Goal: Task Accomplishment & Management: Manage account settings

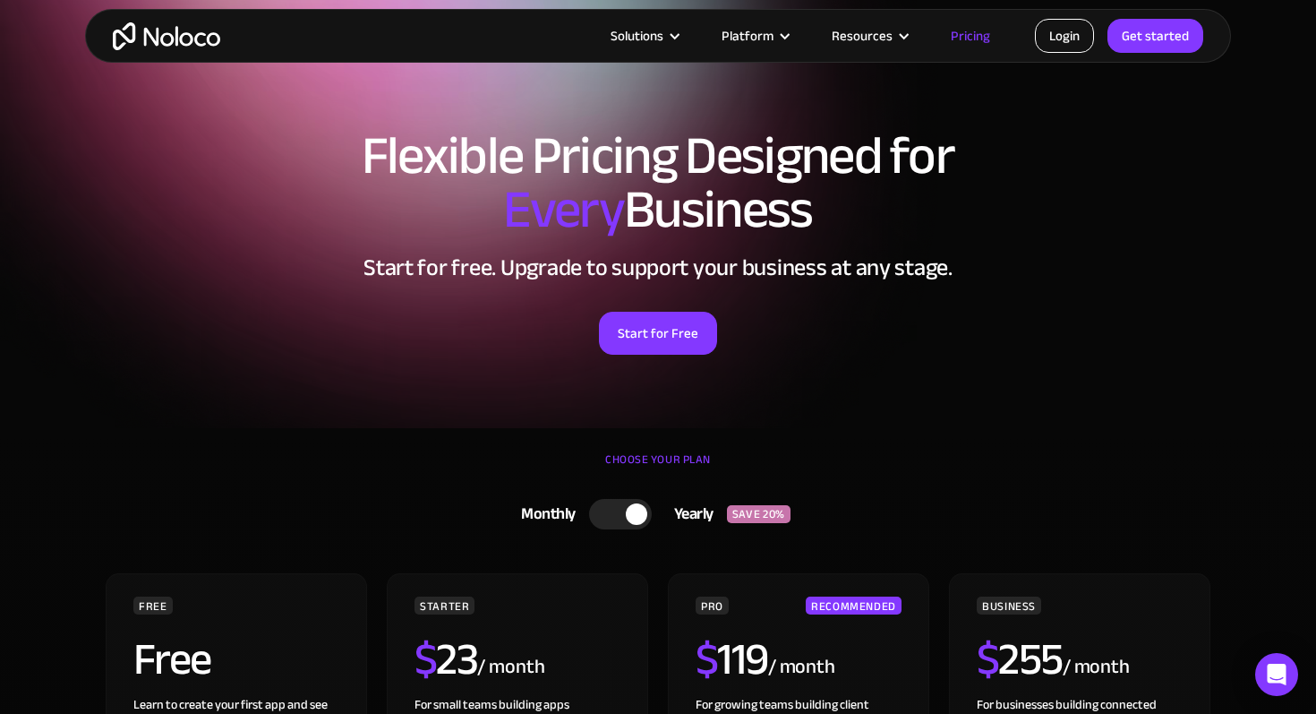
click at [1057, 37] on link "Login" at bounding box center [1064, 36] width 59 height 34
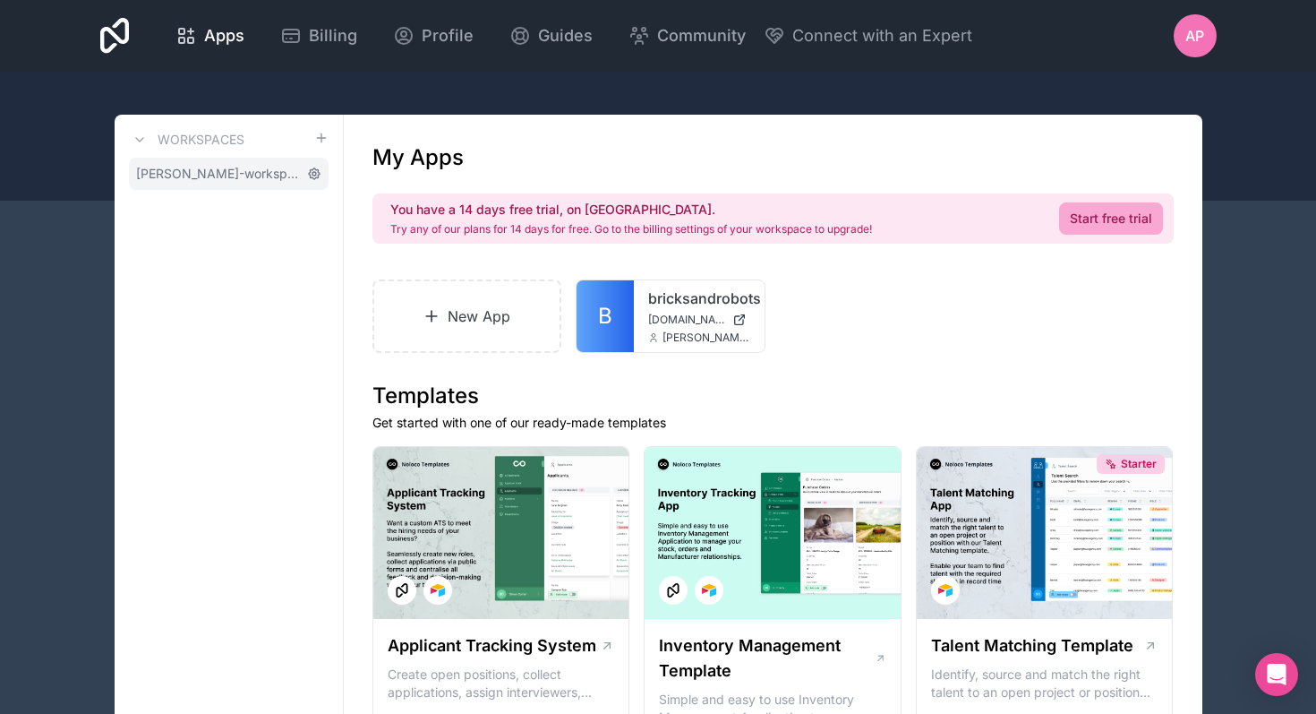
click at [315, 173] on icon at bounding box center [315, 174] width 4 height 4
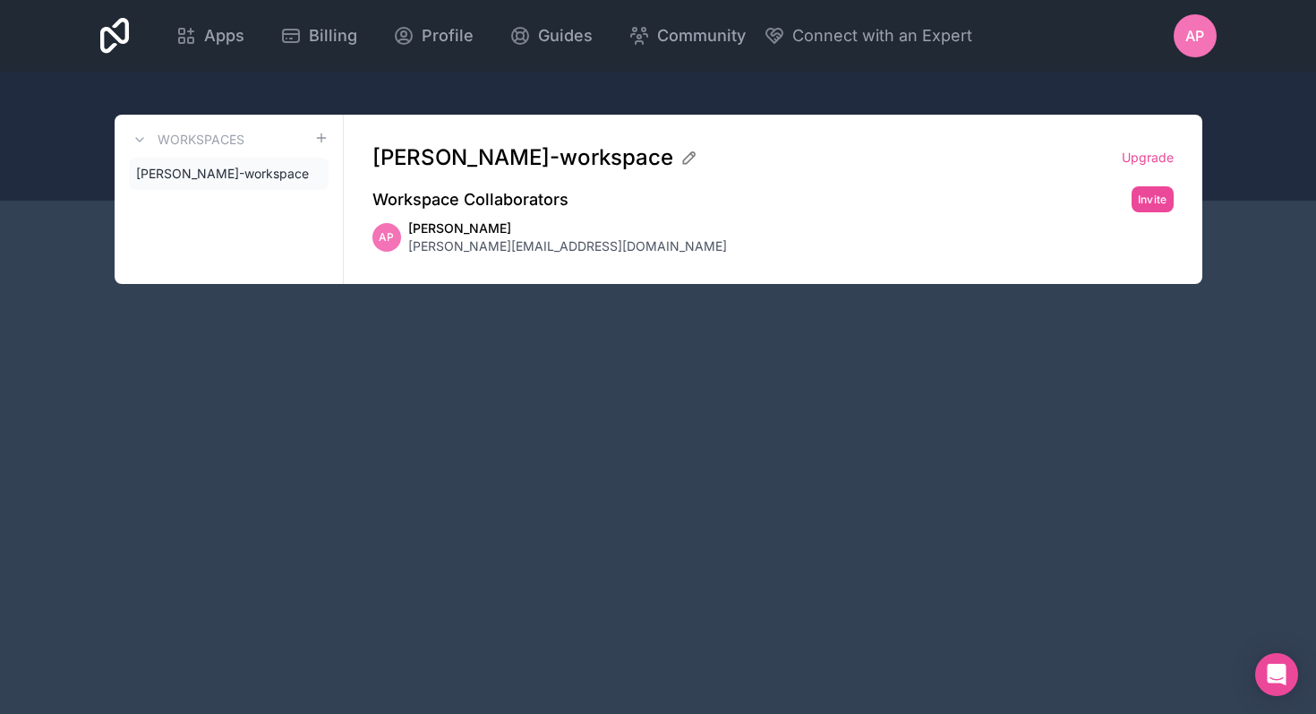
click at [0, 0] on icon at bounding box center [0, 0] width 0 height 0
click at [690, 156] on icon at bounding box center [691, 154] width 3 height 3
drag, startPoint x: 438, startPoint y: 160, endPoint x: 346, endPoint y: 155, distance: 92.4
click at [344, 155] on div "alex-panko-workspace Upgrade Workspace Collaborators Invite AP Alex Panko alex@…" at bounding box center [773, 199] width 859 height 169
type input "Bricks and Robots Workspace"
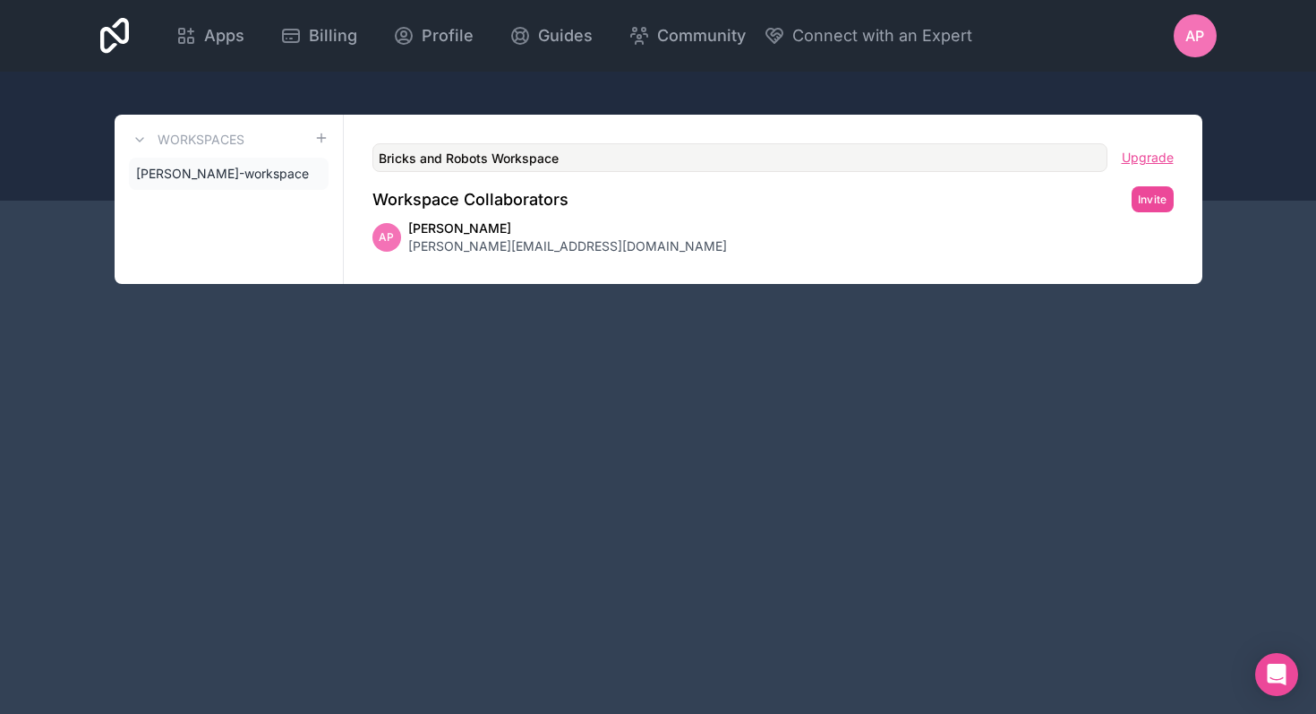
click at [1168, 158] on link "Upgrade" at bounding box center [1148, 158] width 52 height 18
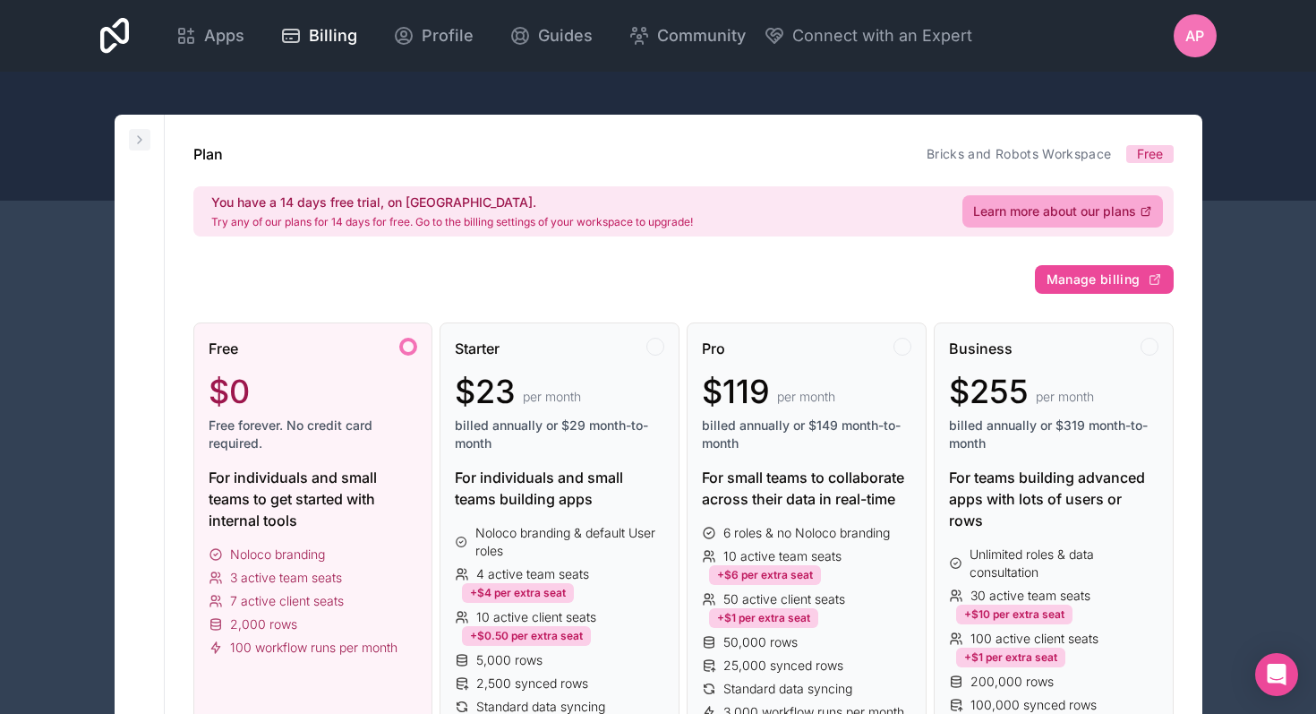
click at [134, 139] on icon at bounding box center [140, 140] width 14 height 14
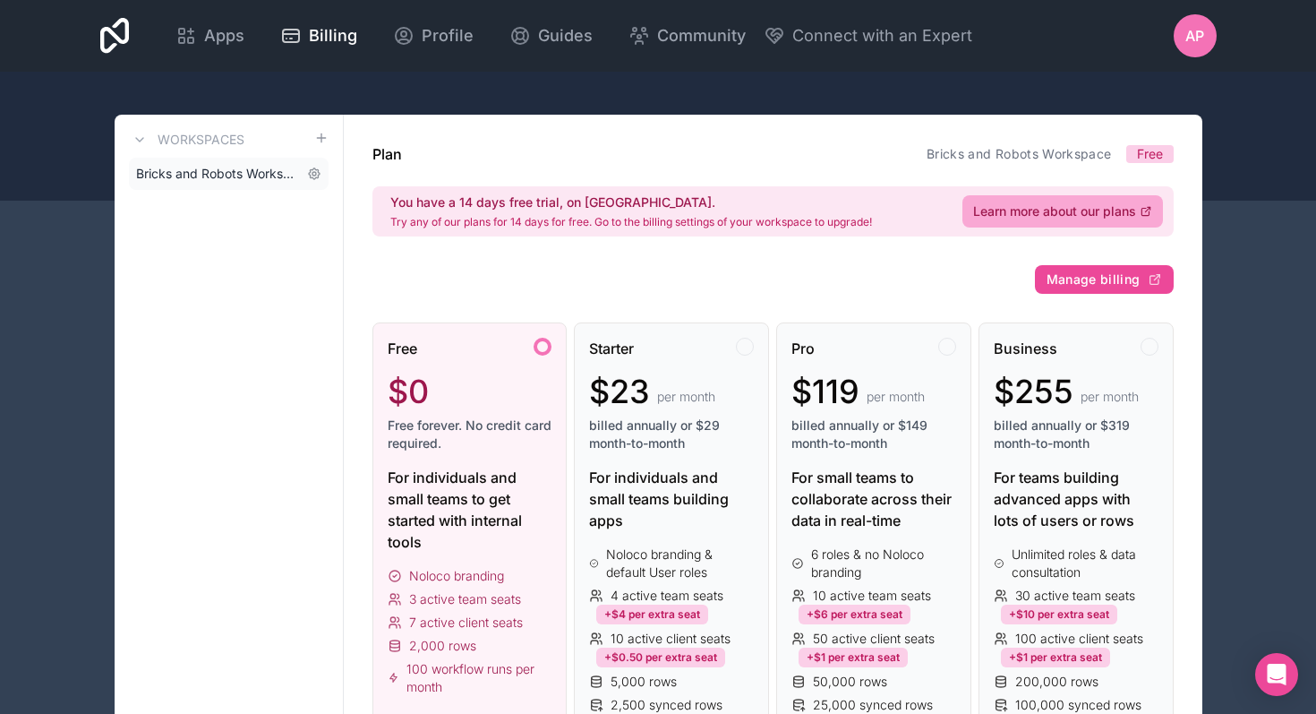
click at [256, 180] on span "Bricks and Robots Workspace" at bounding box center [218, 174] width 164 height 18
click at [235, 39] on span "Apps" at bounding box center [224, 35] width 40 height 25
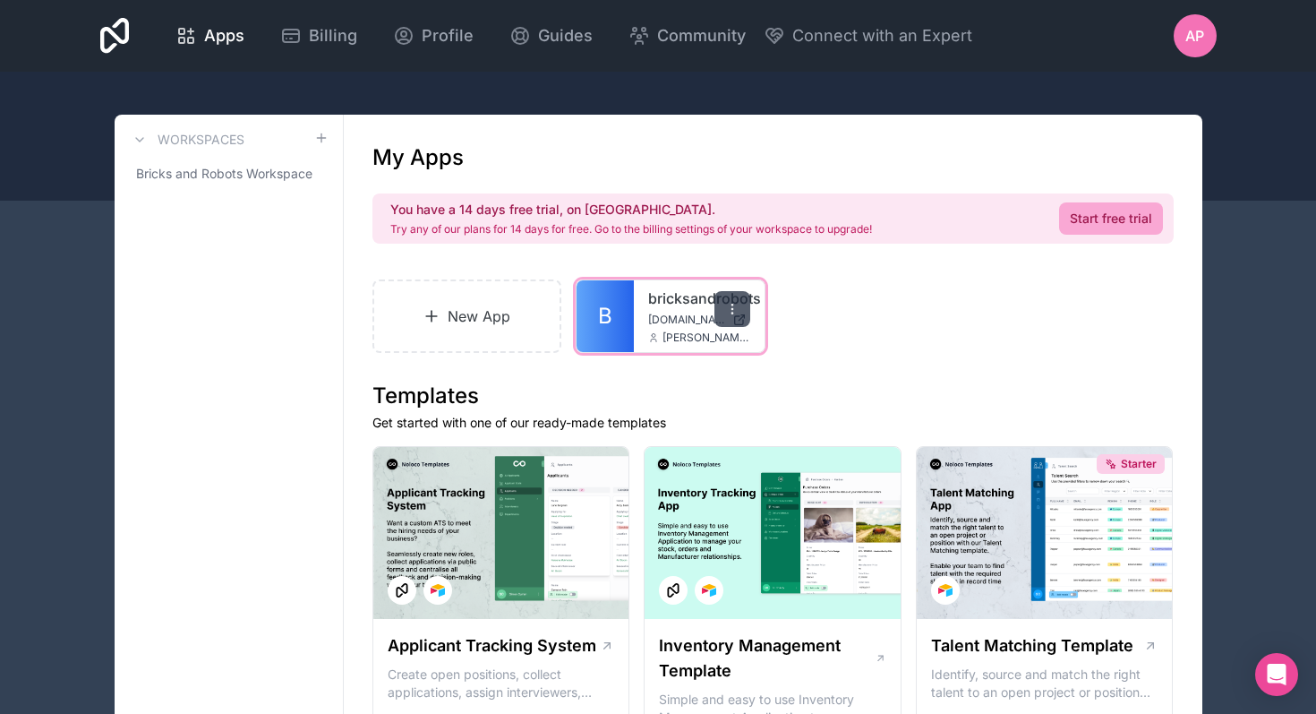
click at [733, 313] on icon at bounding box center [732, 313] width 1 height 1
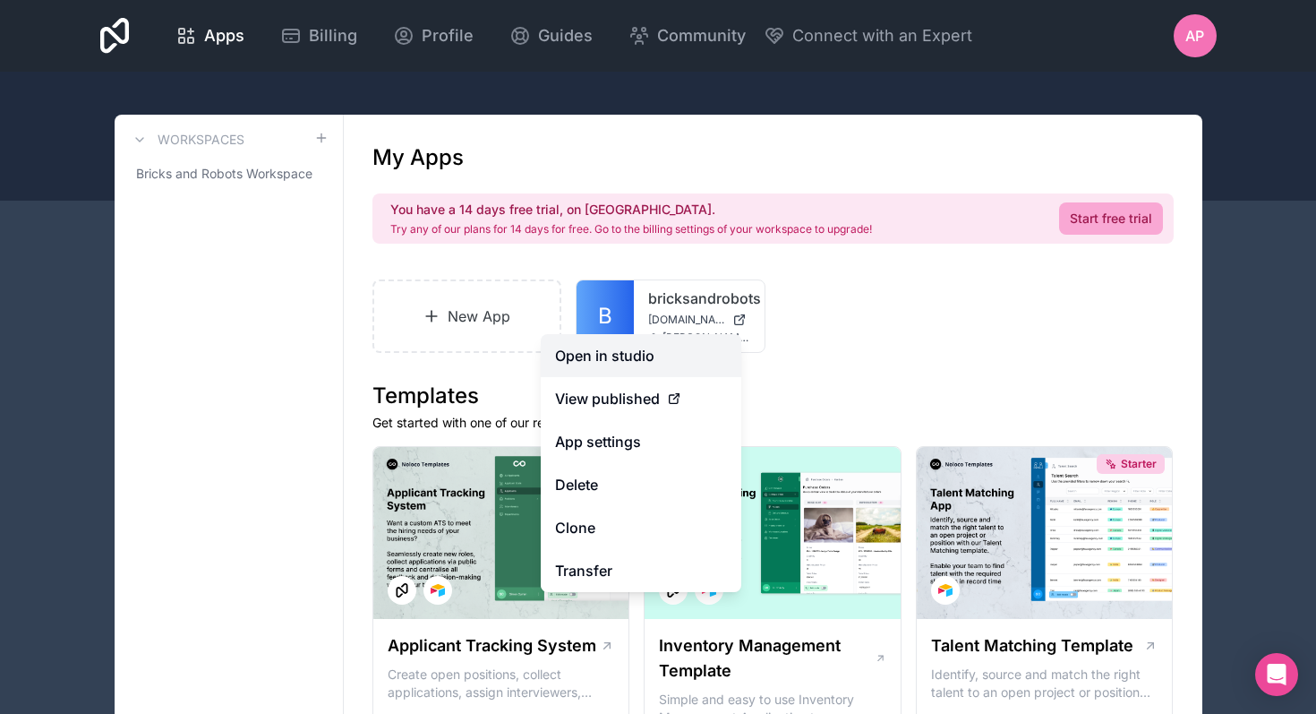
click at [647, 359] on link "Open in studio" at bounding box center [641, 355] width 201 height 43
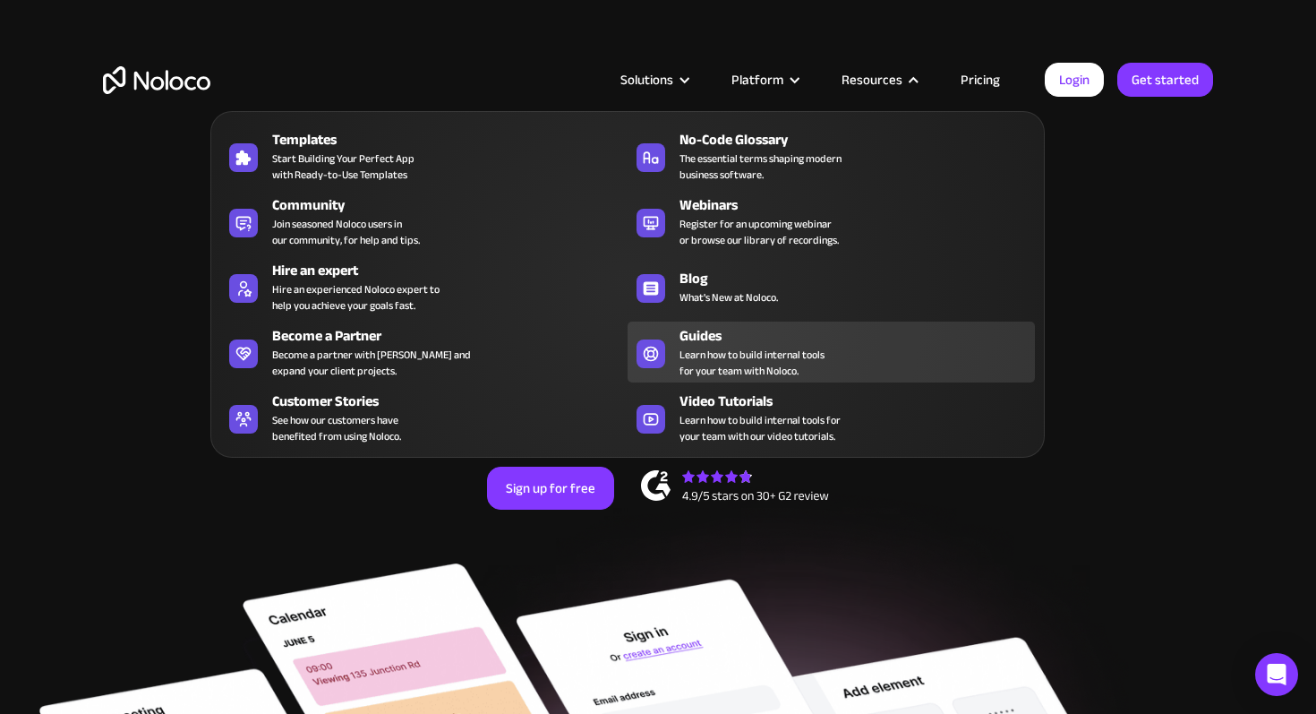
click at [772, 341] on div "Guides" at bounding box center [862, 335] width 364 height 21
